Goal: Task Accomplishment & Management: Manage account settings

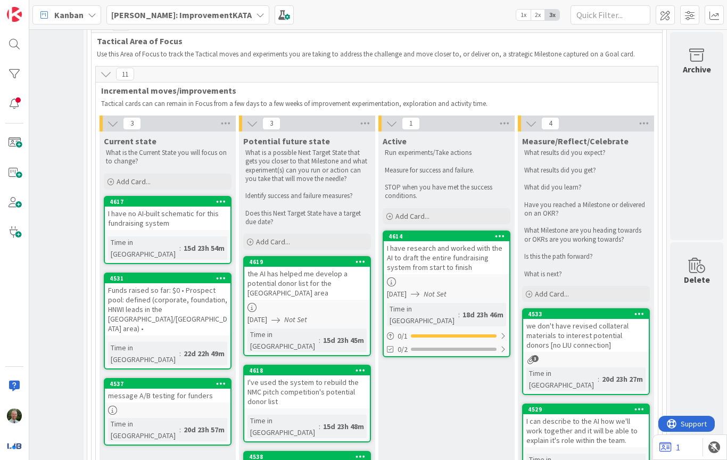
scroll to position [857, 86]
click at [464, 237] on div "4614 I have research and worked with the AI to draft the entire fundraising sys…" at bounding box center [447, 294] width 128 height 127
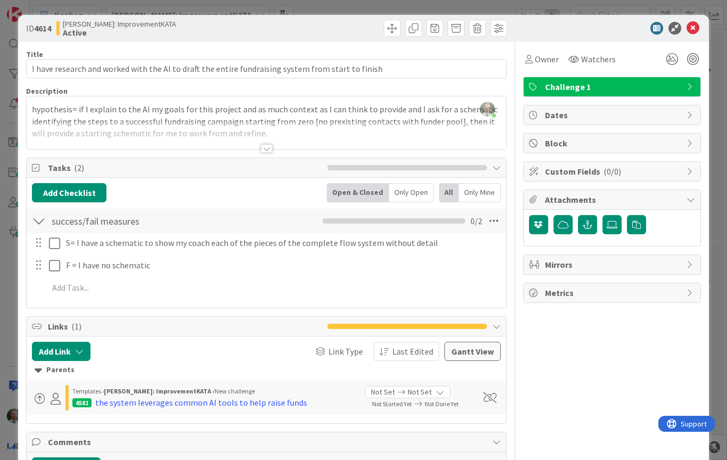
click at [270, 150] on div at bounding box center [267, 148] width 12 height 9
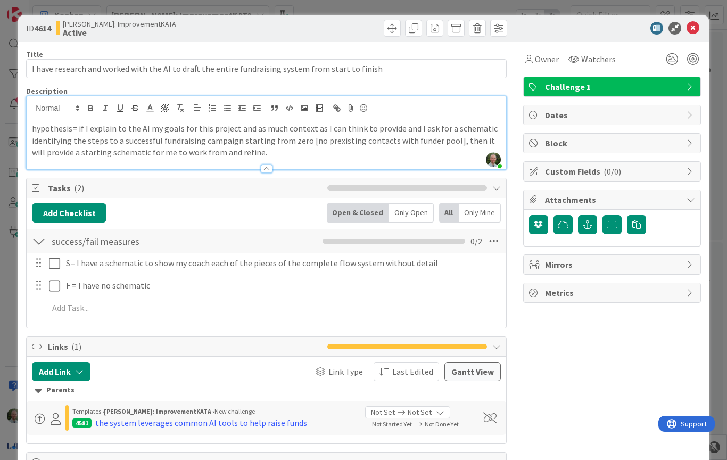
click at [274, 166] on div at bounding box center [267, 163] width 480 height 11
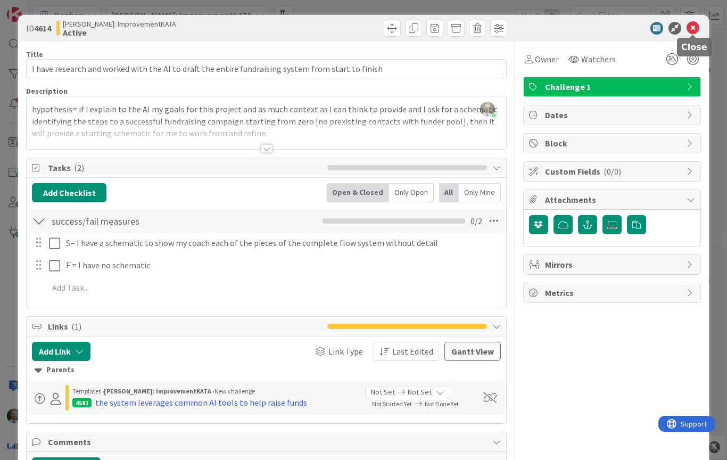
click at [694, 28] on icon at bounding box center [693, 28] width 13 height 13
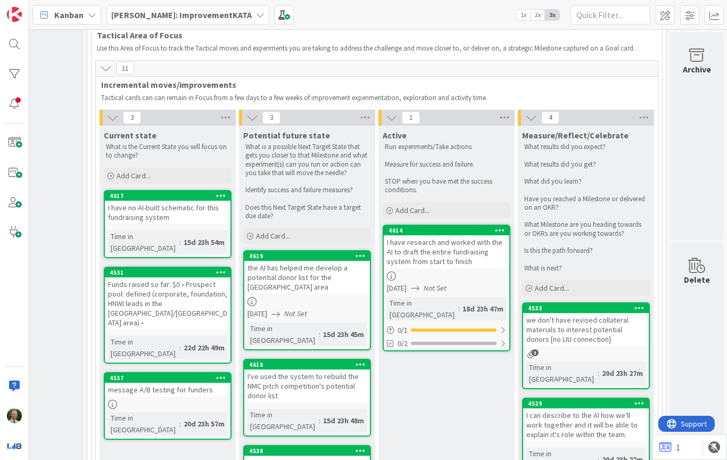
scroll to position [863, 86]
click at [449, 272] on div at bounding box center [447, 276] width 126 height 9
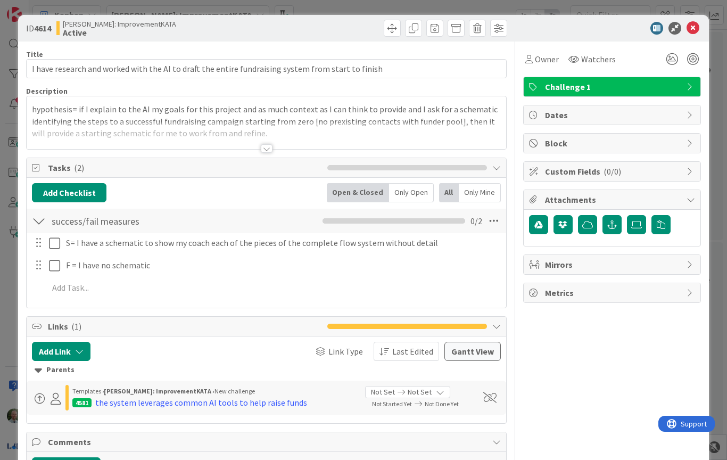
click at [266, 151] on div at bounding box center [267, 148] width 12 height 9
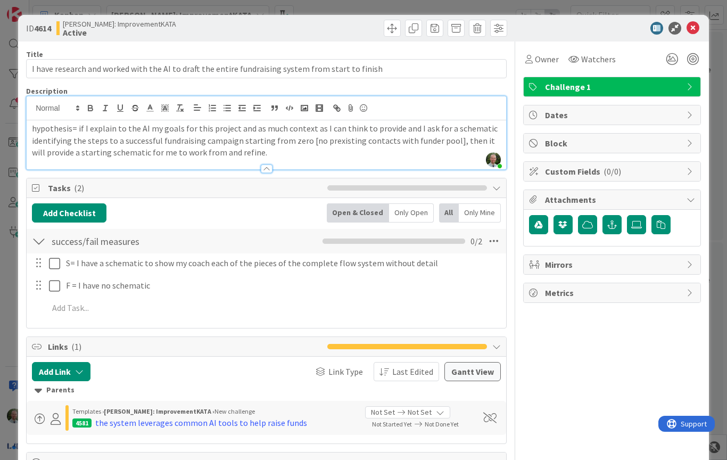
click at [696, 34] on icon at bounding box center [693, 28] width 13 height 13
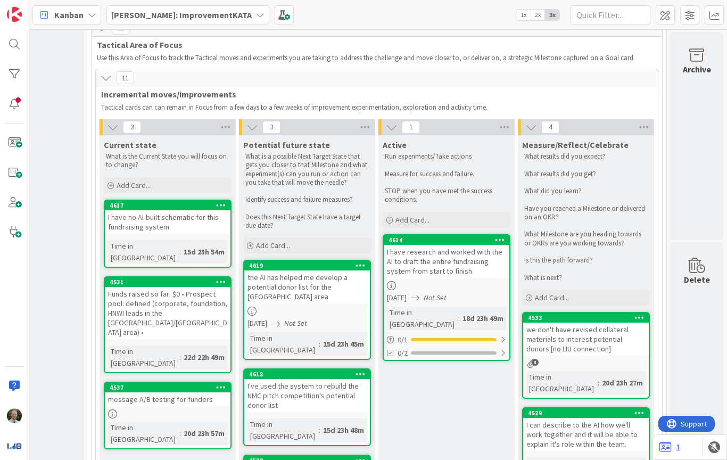
scroll to position [853, 86]
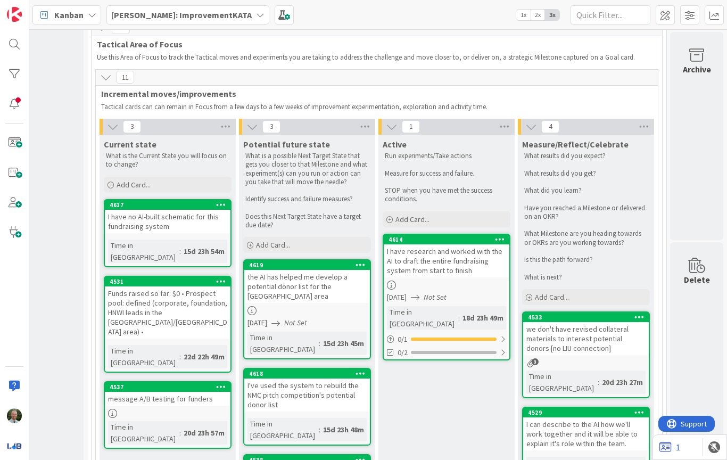
click at [445, 239] on div "4614 I have research and worked with the AI to draft the entire fundraising sys…" at bounding box center [447, 297] width 128 height 127
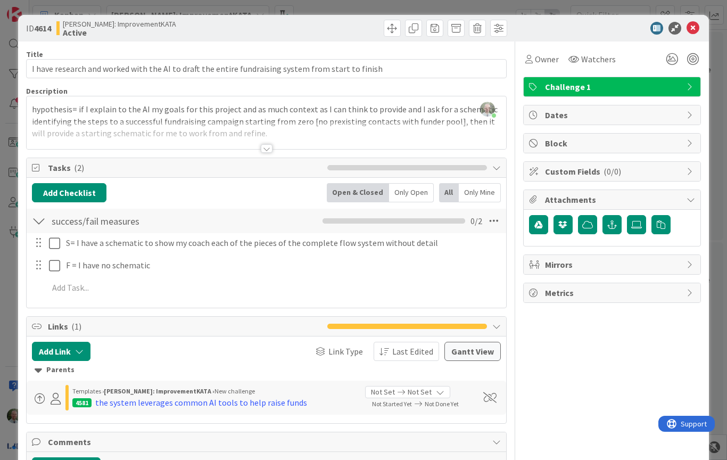
click at [268, 151] on div at bounding box center [267, 148] width 12 height 9
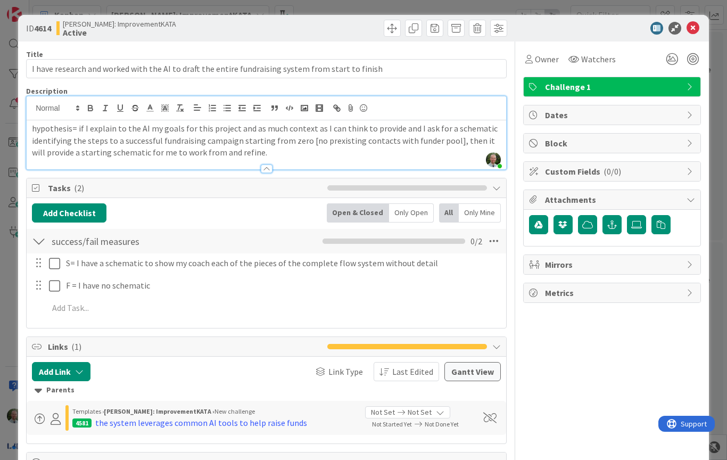
click at [703, 23] on div "ID 4614 [PERSON_NAME]: ImprovementKATA Active" at bounding box center [363, 28] width 691 height 27
click at [705, 25] on div "ID 4614 [PERSON_NAME]: ImprovementKATA Active" at bounding box center [363, 28] width 691 height 27
click at [690, 28] on icon at bounding box center [693, 28] width 13 height 13
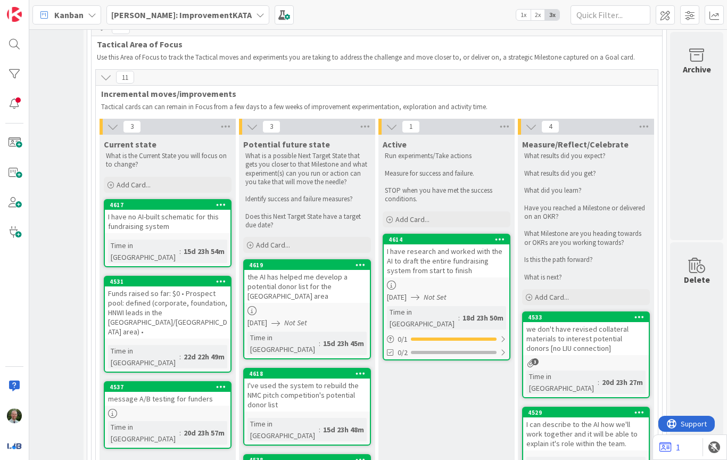
click at [452, 281] on div at bounding box center [447, 285] width 126 height 9
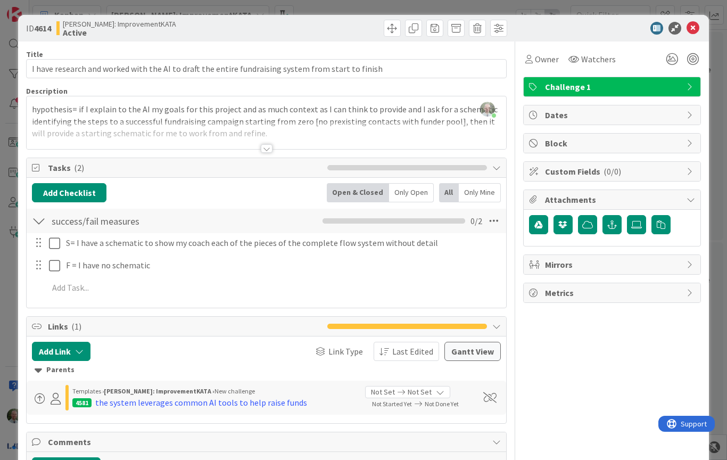
click at [588, 114] on span "Dates" at bounding box center [613, 115] width 136 height 13
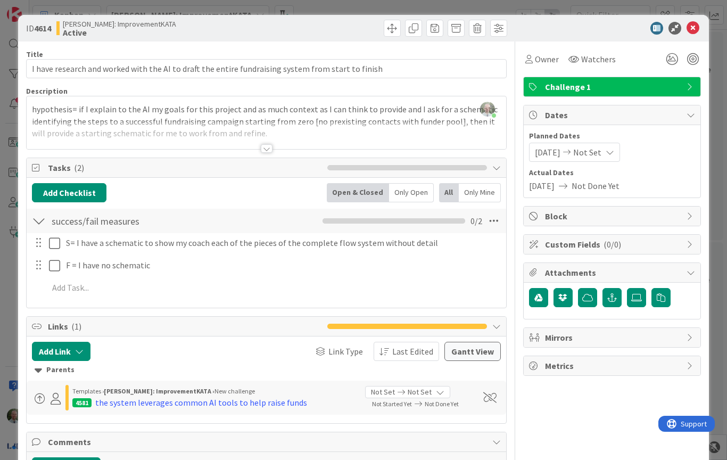
click at [613, 183] on span "Not Done Yet" at bounding box center [596, 185] width 48 height 13
click at [599, 152] on span "Not Set" at bounding box center [587, 152] width 28 height 13
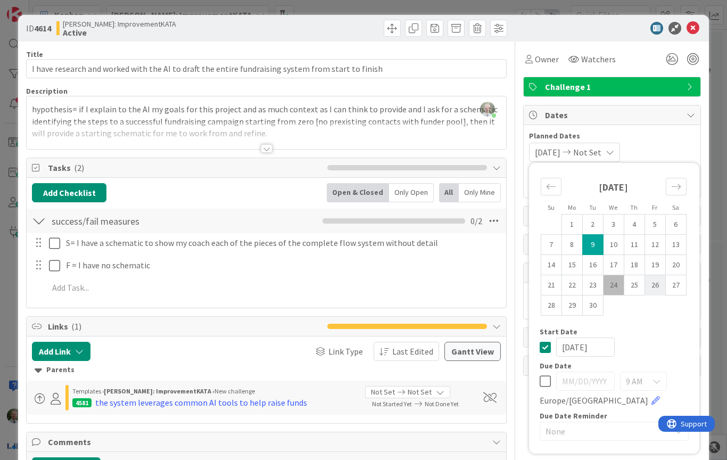
click at [654, 281] on td "26" at bounding box center [655, 285] width 21 height 20
type input "[DATE]"
click at [696, 29] on icon at bounding box center [693, 28] width 13 height 13
